Goal: Task Accomplishment & Management: Use online tool/utility

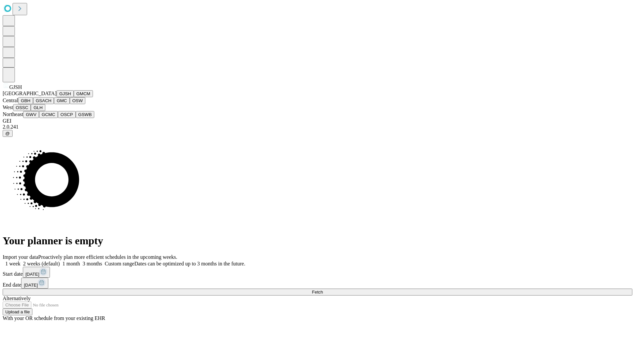
click at [57, 97] on button "GJSH" at bounding box center [65, 93] width 17 height 7
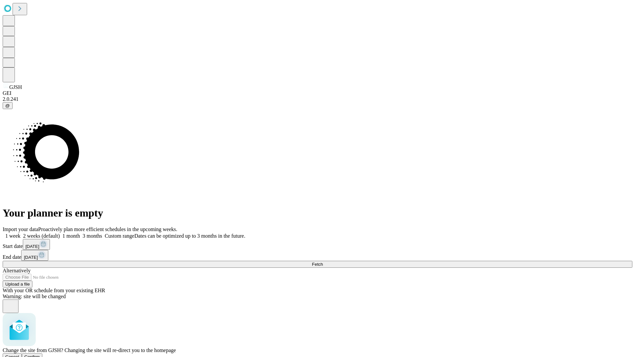
click at [40, 355] on span "Confirm" at bounding box center [32, 357] width 16 height 5
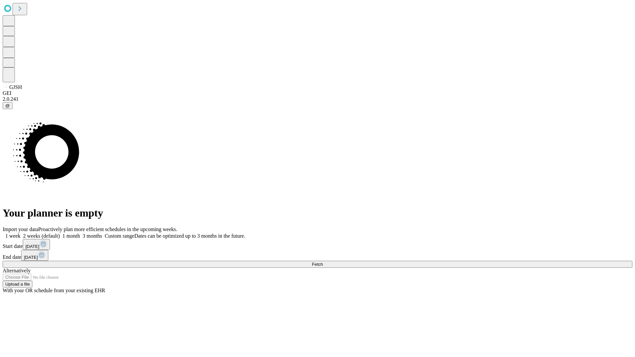
click at [21, 233] on label "1 week" at bounding box center [12, 236] width 18 height 6
click at [323, 262] on span "Fetch" at bounding box center [317, 264] width 11 height 5
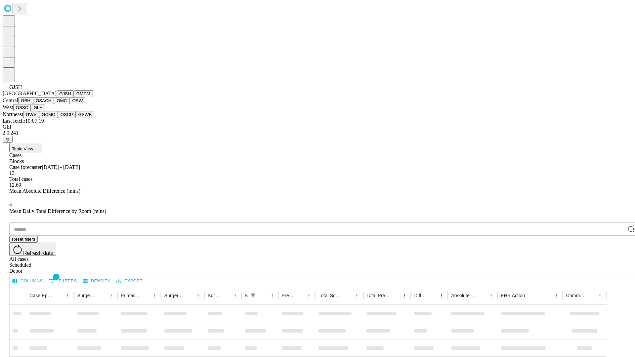
click at [74, 97] on button "GMCM" at bounding box center [83, 93] width 19 height 7
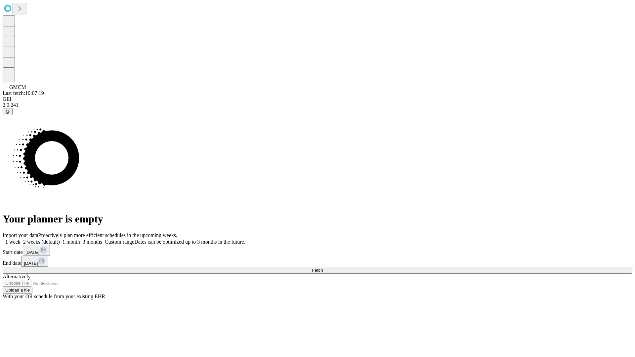
click at [21, 239] on label "1 week" at bounding box center [12, 242] width 18 height 6
click at [323, 268] on span "Fetch" at bounding box center [317, 270] width 11 height 5
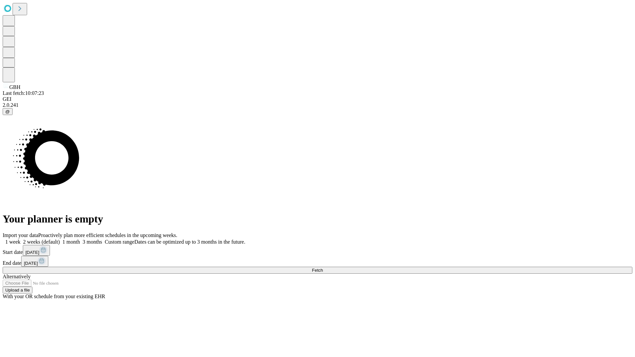
click at [21, 239] on label "1 week" at bounding box center [12, 242] width 18 height 6
click at [323, 268] on span "Fetch" at bounding box center [317, 270] width 11 height 5
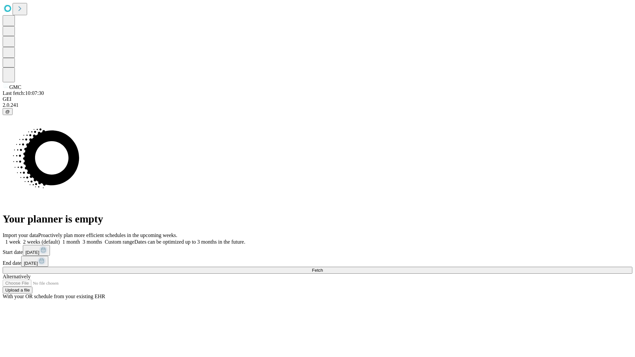
click at [323, 268] on span "Fetch" at bounding box center [317, 270] width 11 height 5
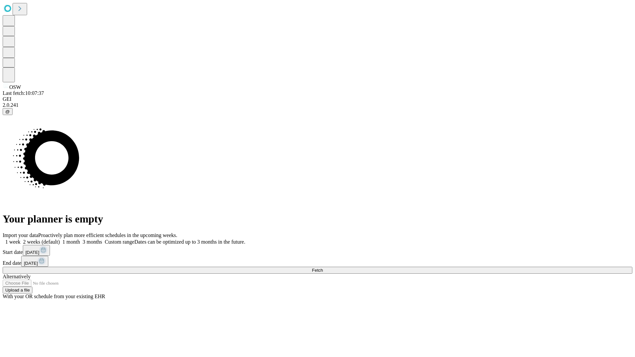
click at [21, 239] on label "1 week" at bounding box center [12, 242] width 18 height 6
click at [323, 268] on span "Fetch" at bounding box center [317, 270] width 11 height 5
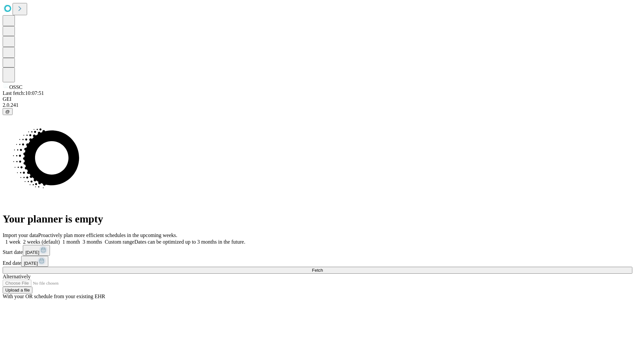
click at [21, 239] on label "1 week" at bounding box center [12, 242] width 18 height 6
click at [323, 268] on span "Fetch" at bounding box center [317, 270] width 11 height 5
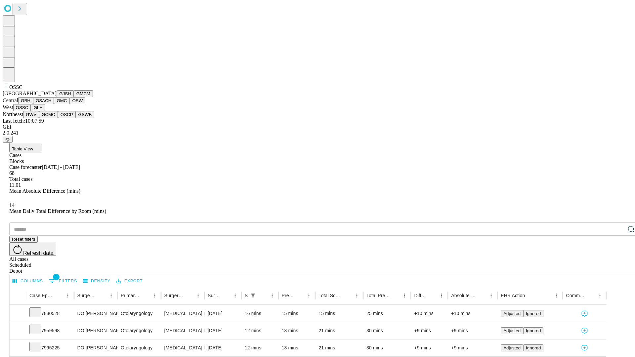
click at [45, 111] on button "GLH" at bounding box center [38, 107] width 14 height 7
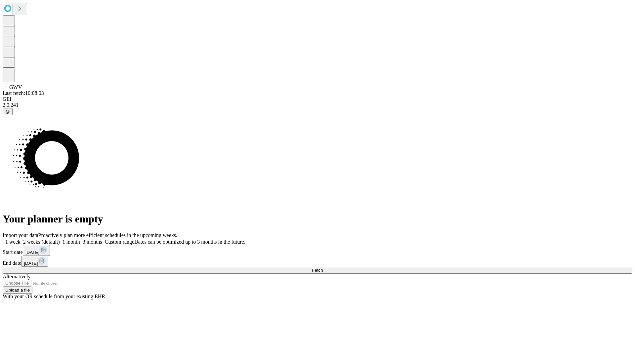
click at [21, 239] on label "1 week" at bounding box center [12, 242] width 18 height 6
click at [323, 268] on span "Fetch" at bounding box center [317, 270] width 11 height 5
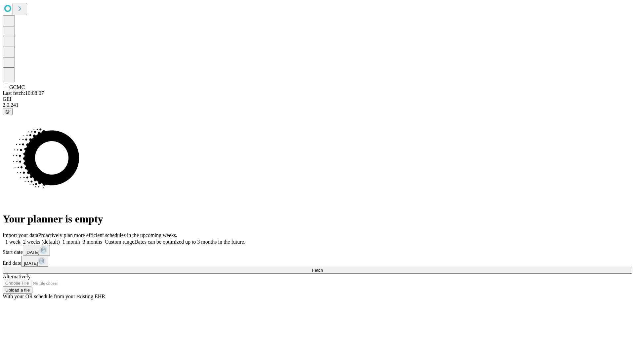
click at [323, 268] on span "Fetch" at bounding box center [317, 270] width 11 height 5
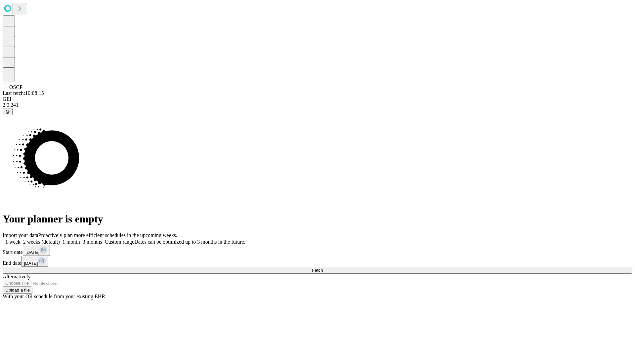
click at [21, 239] on label "1 week" at bounding box center [12, 242] width 18 height 6
click at [323, 268] on span "Fetch" at bounding box center [317, 270] width 11 height 5
